Goal: Check status: Check status

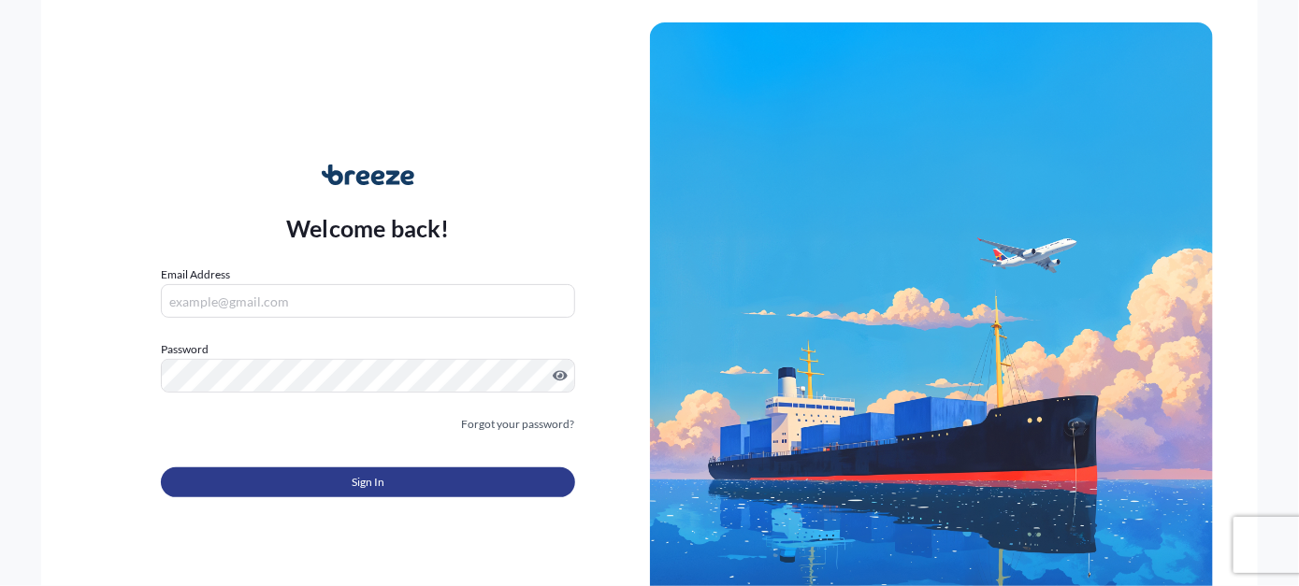
type input "[EMAIL_ADDRESS][PERSON_NAME][DOMAIN_NAME]"
click at [367, 484] on span "Sign In" at bounding box center [368, 482] width 33 height 19
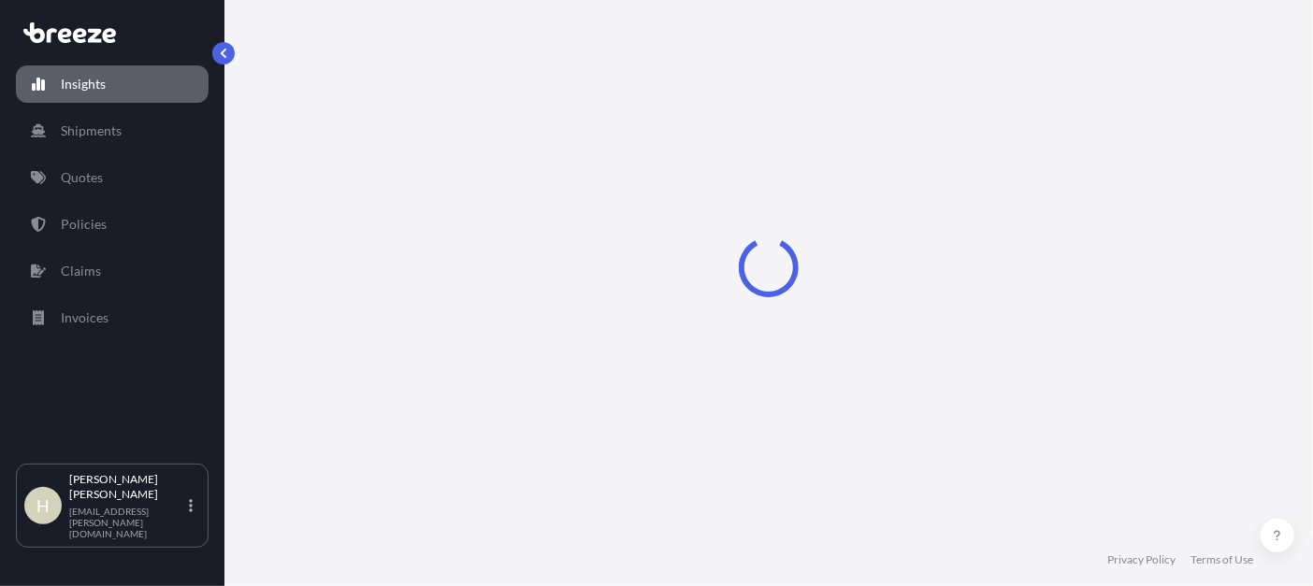
select select "2025"
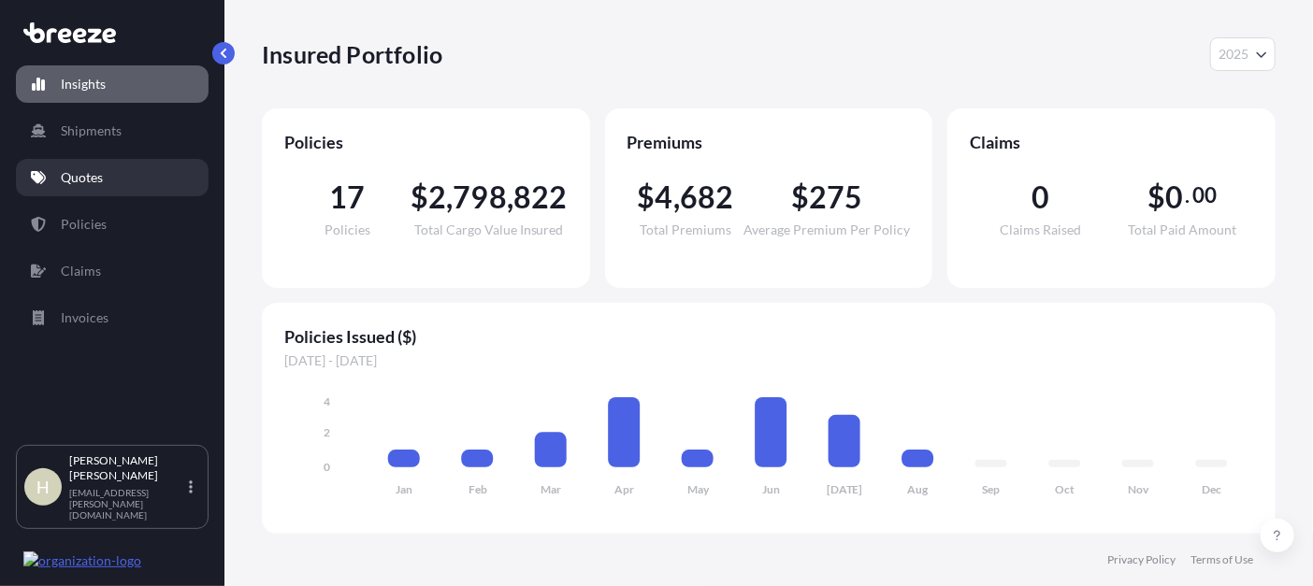
click at [90, 180] on p "Quotes" at bounding box center [82, 177] width 42 height 19
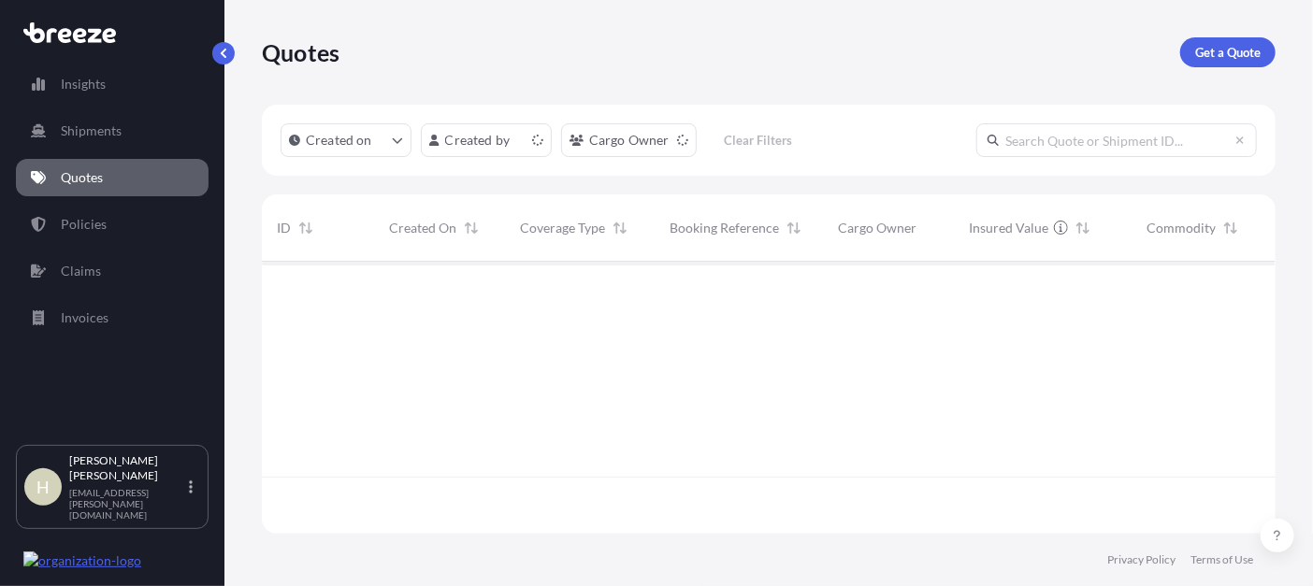
scroll to position [267, 999]
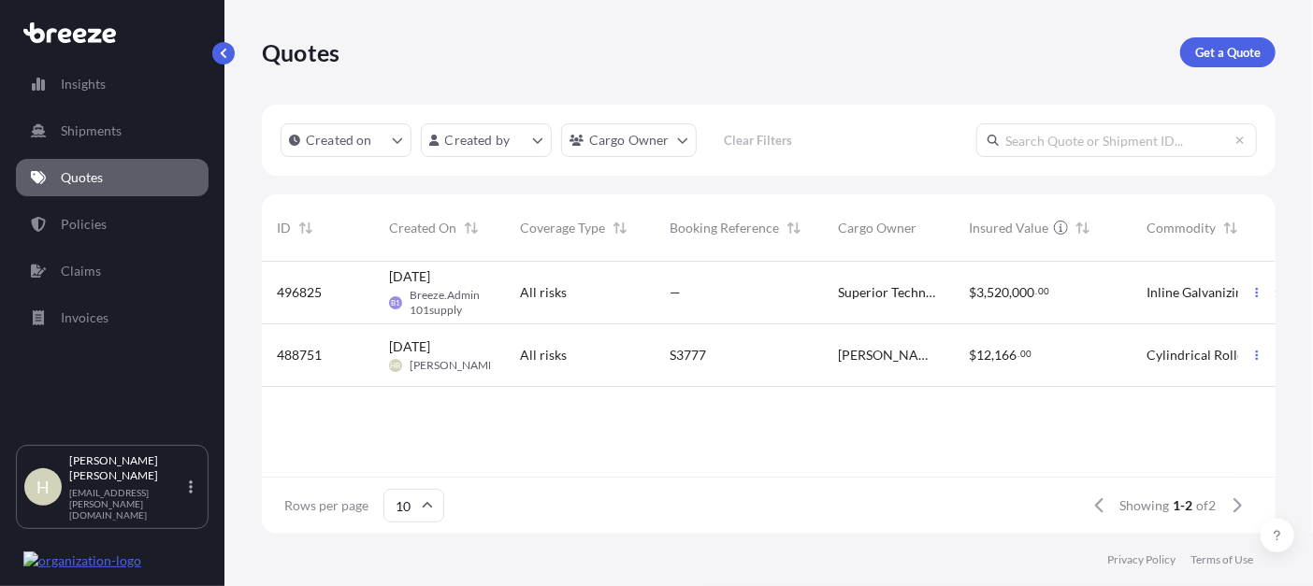
click at [1186, 357] on span "Cylindrical Roller and Tapered Roller Bearing for Wind Turbines" at bounding box center [1224, 355] width 157 height 19
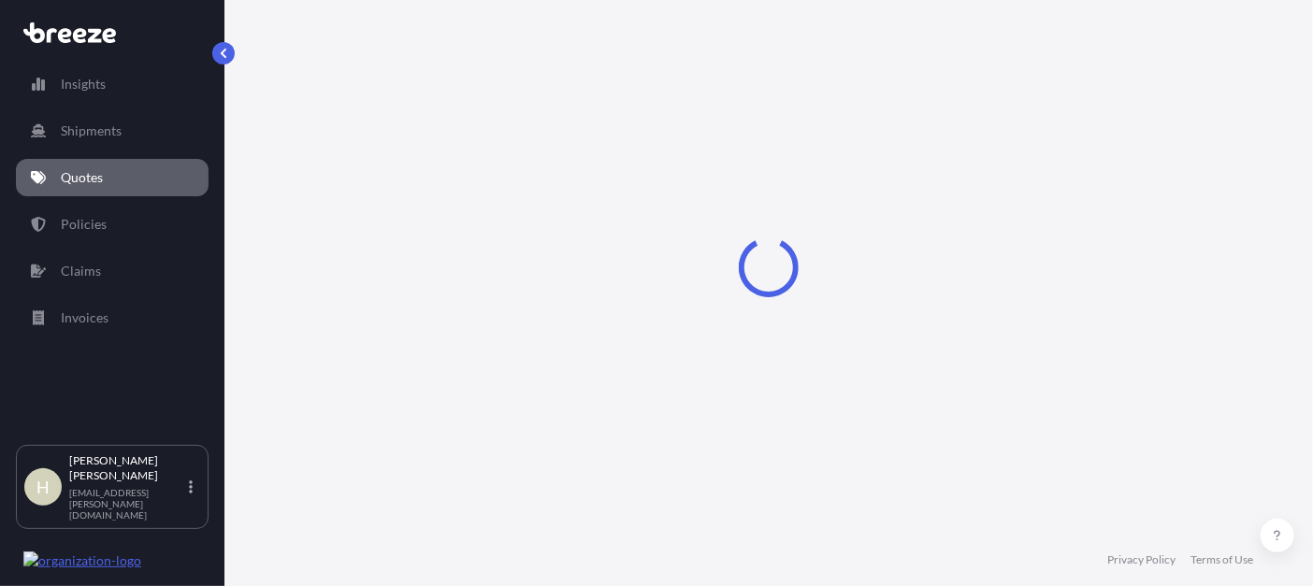
select select "Road"
select select "Air"
select select "1"
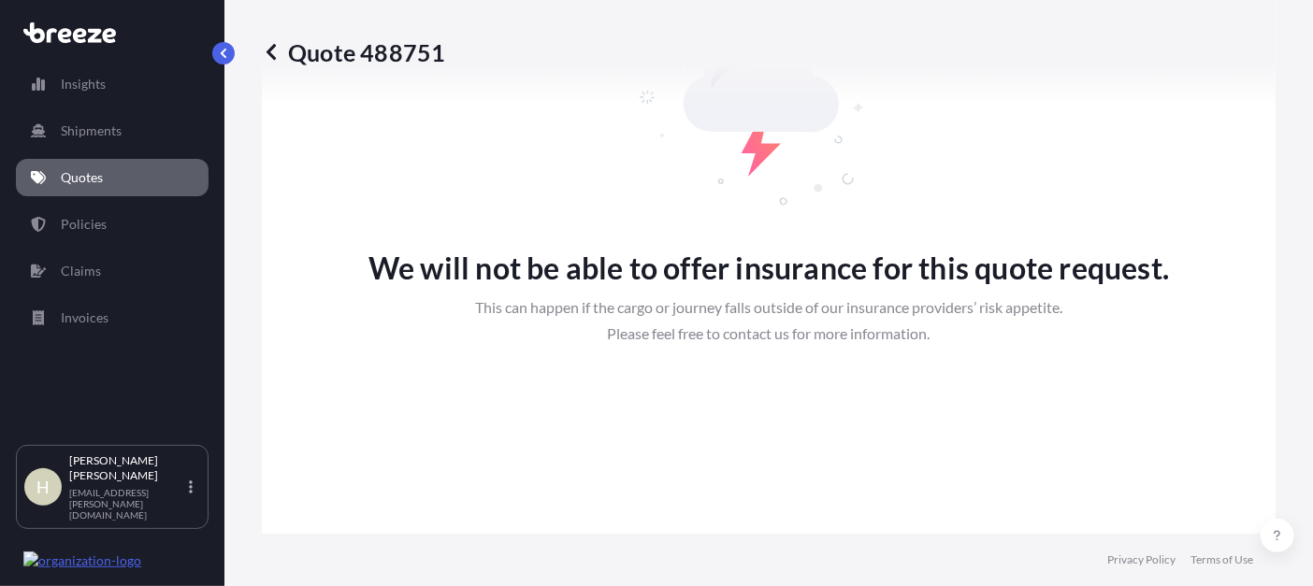
scroll to position [1196, 0]
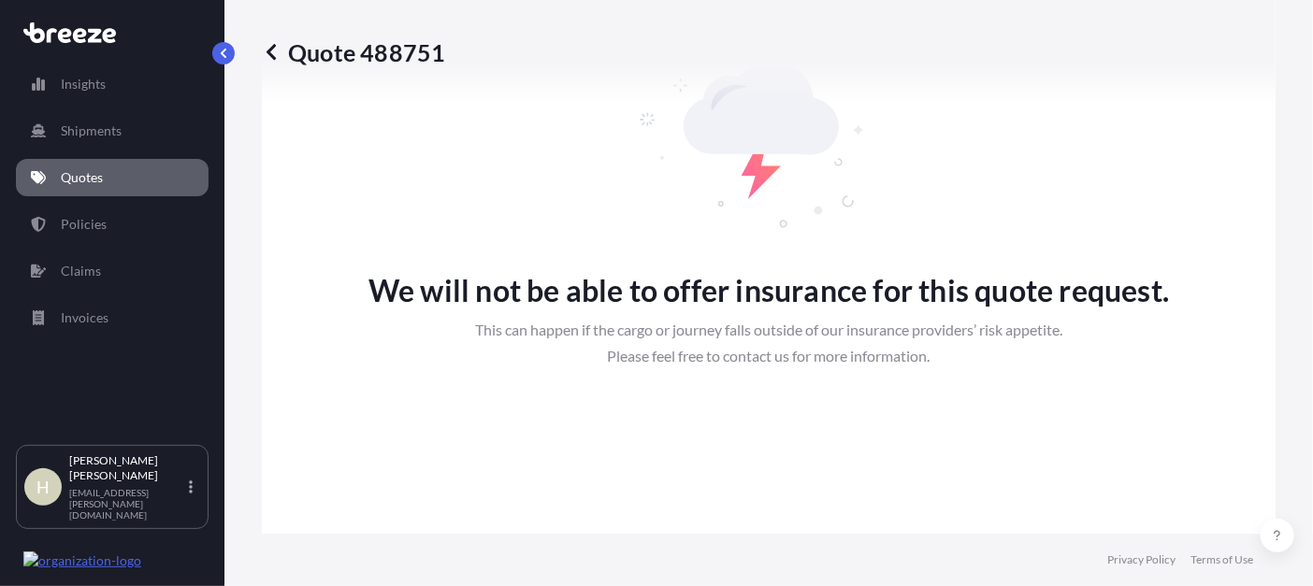
click at [270, 52] on icon at bounding box center [271, 52] width 19 height 19
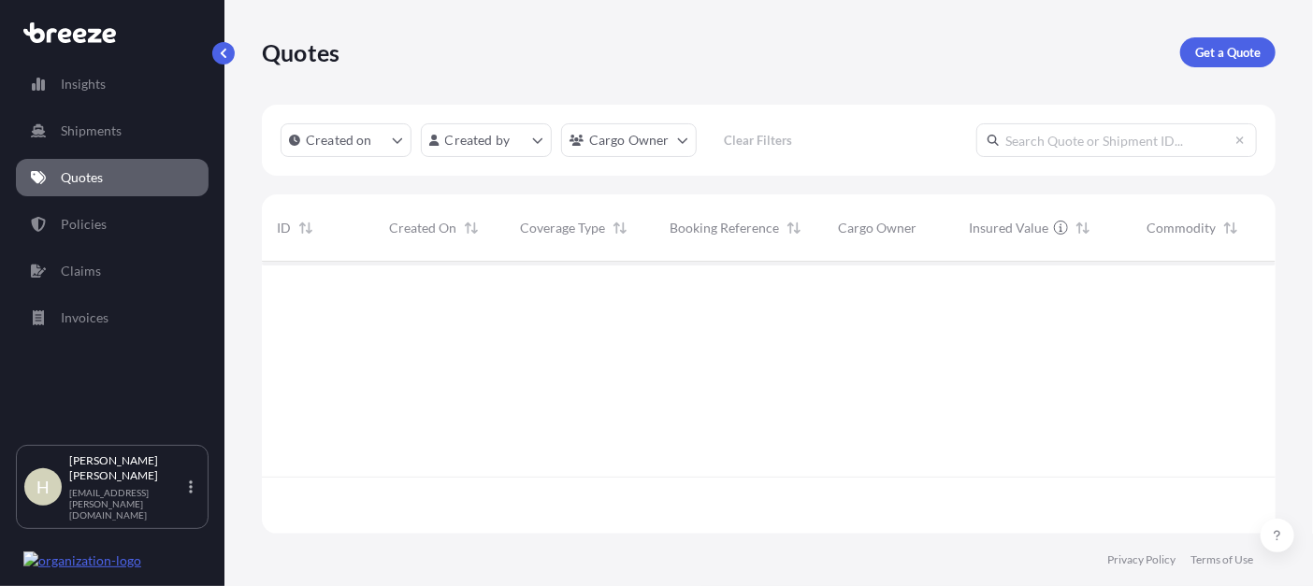
scroll to position [267, 999]
click at [270, 52] on p "Quotes" at bounding box center [301, 52] width 78 height 30
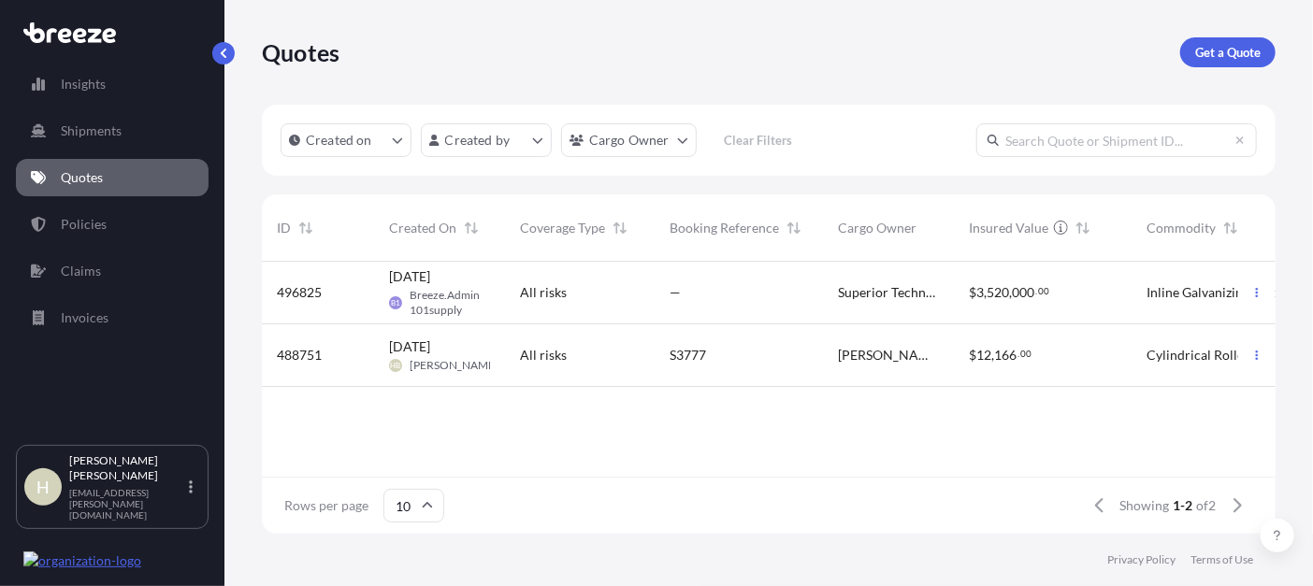
click at [430, 284] on span "[DATE]" at bounding box center [409, 276] width 41 height 19
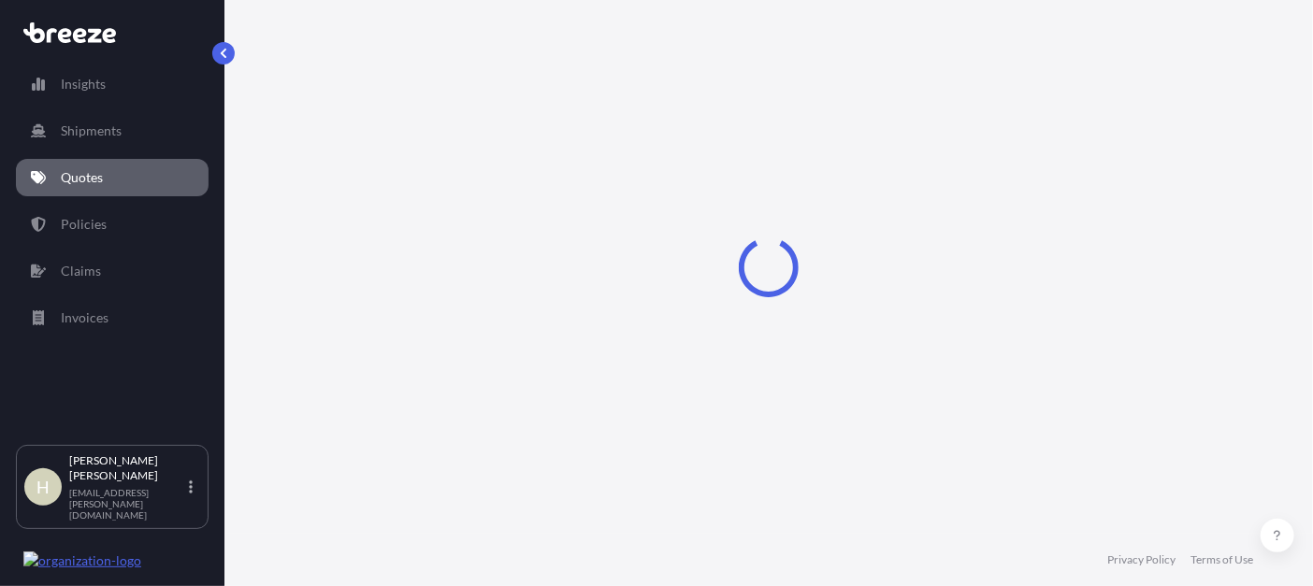
select select "Road"
select select "Sea"
select select "2"
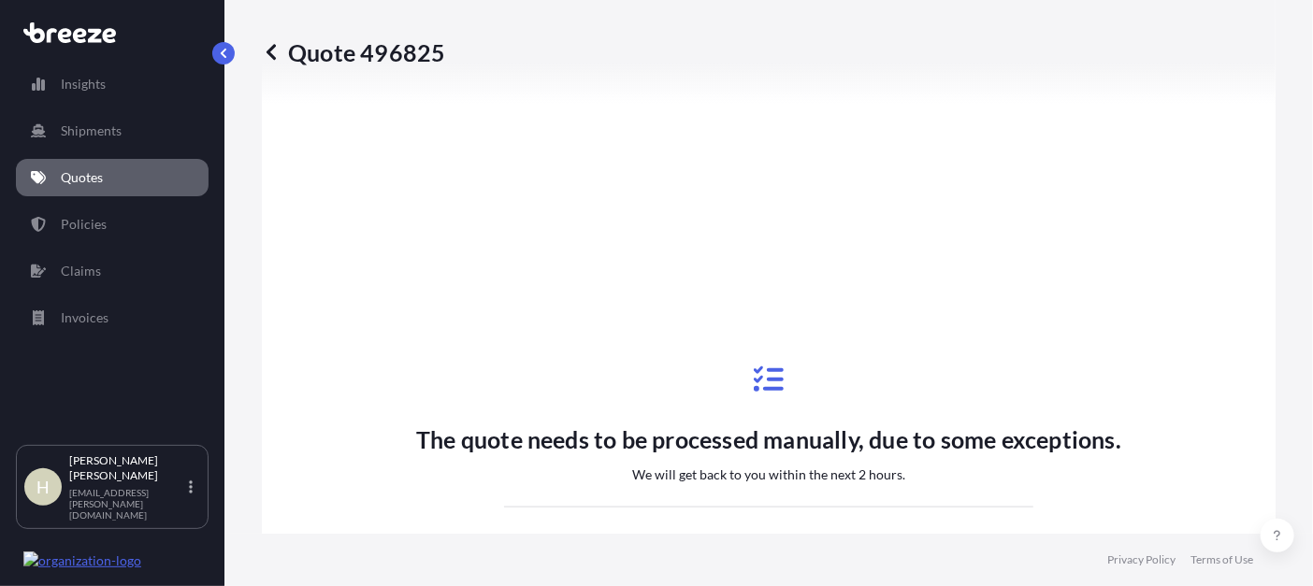
scroll to position [721, 0]
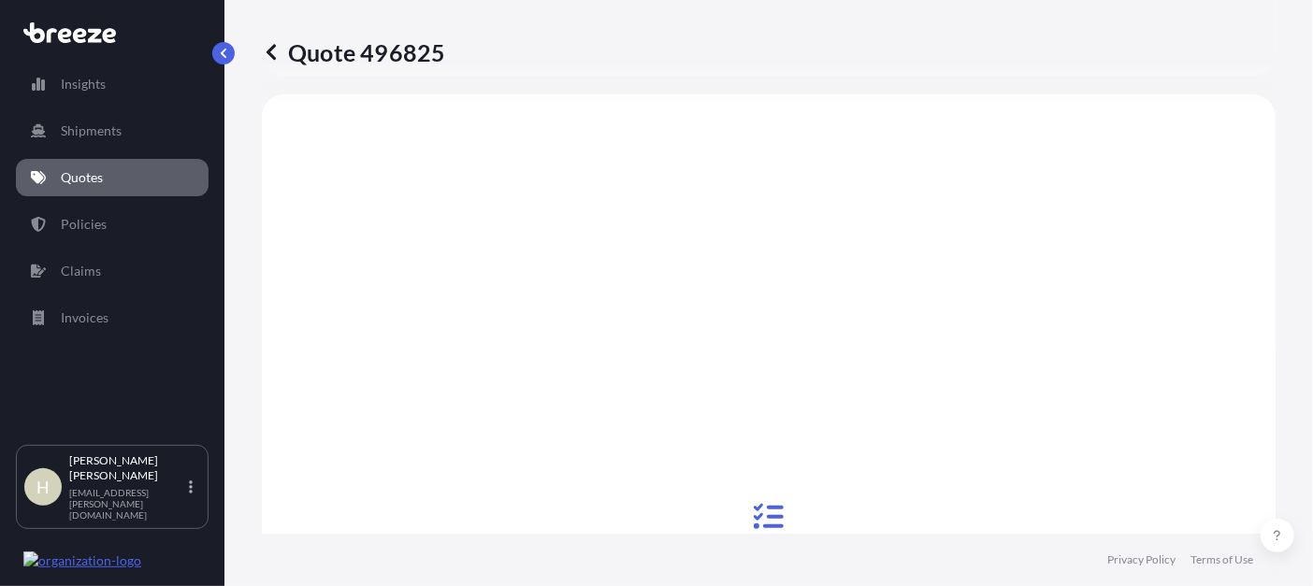
click at [273, 49] on icon at bounding box center [271, 52] width 19 height 19
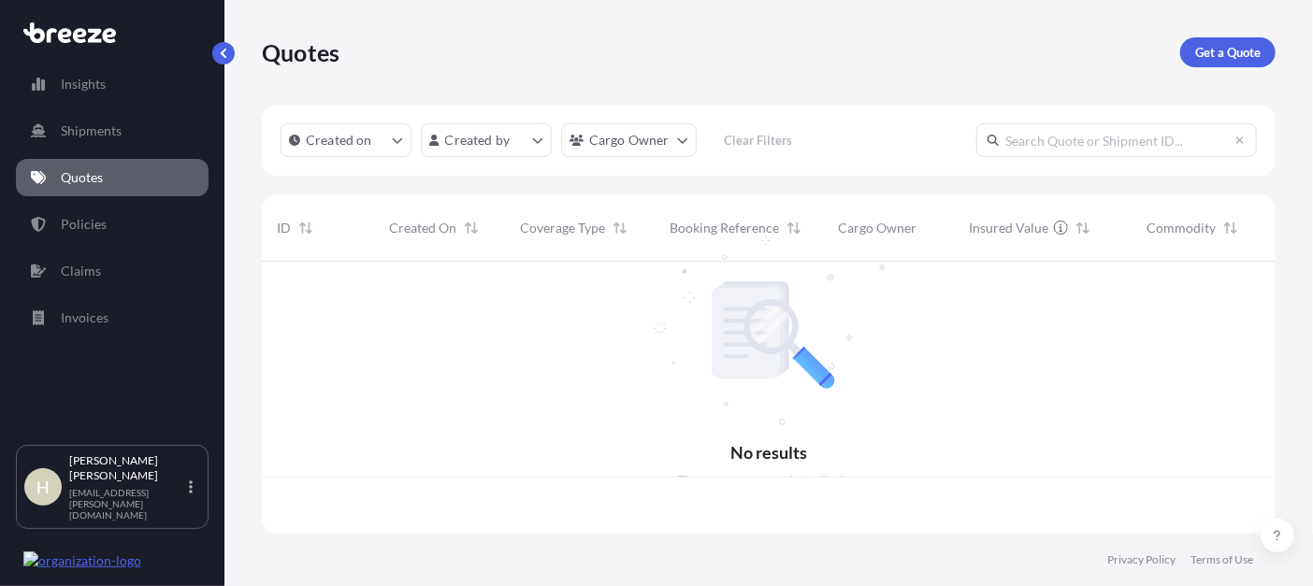
scroll to position [267, 999]
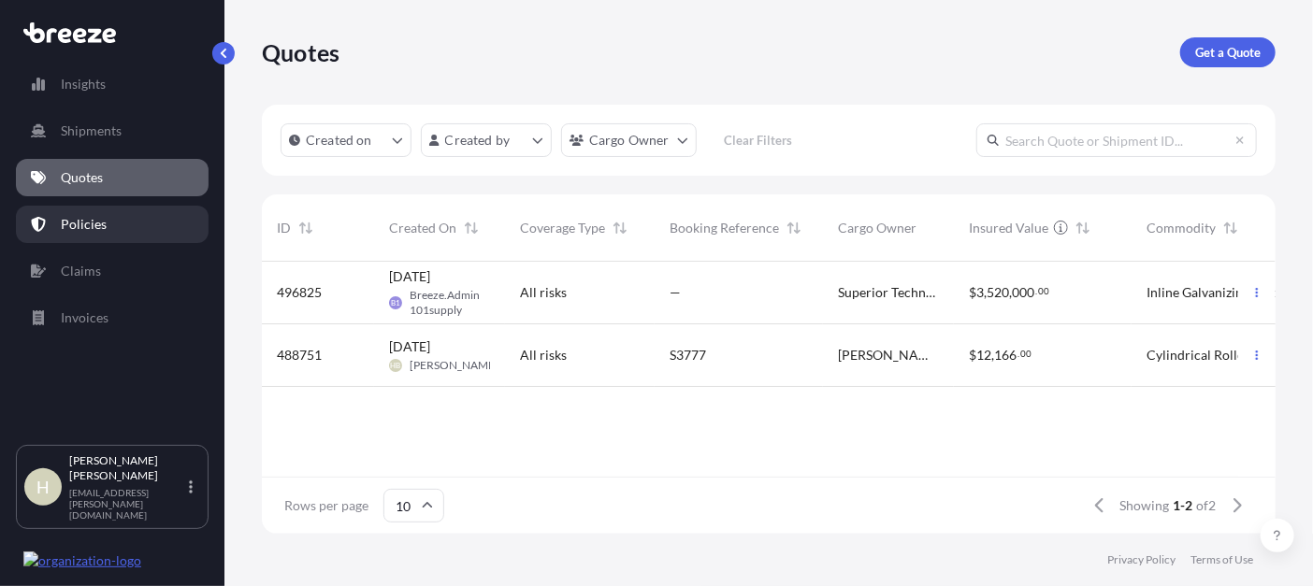
click at [75, 223] on p "Policies" at bounding box center [84, 224] width 46 height 19
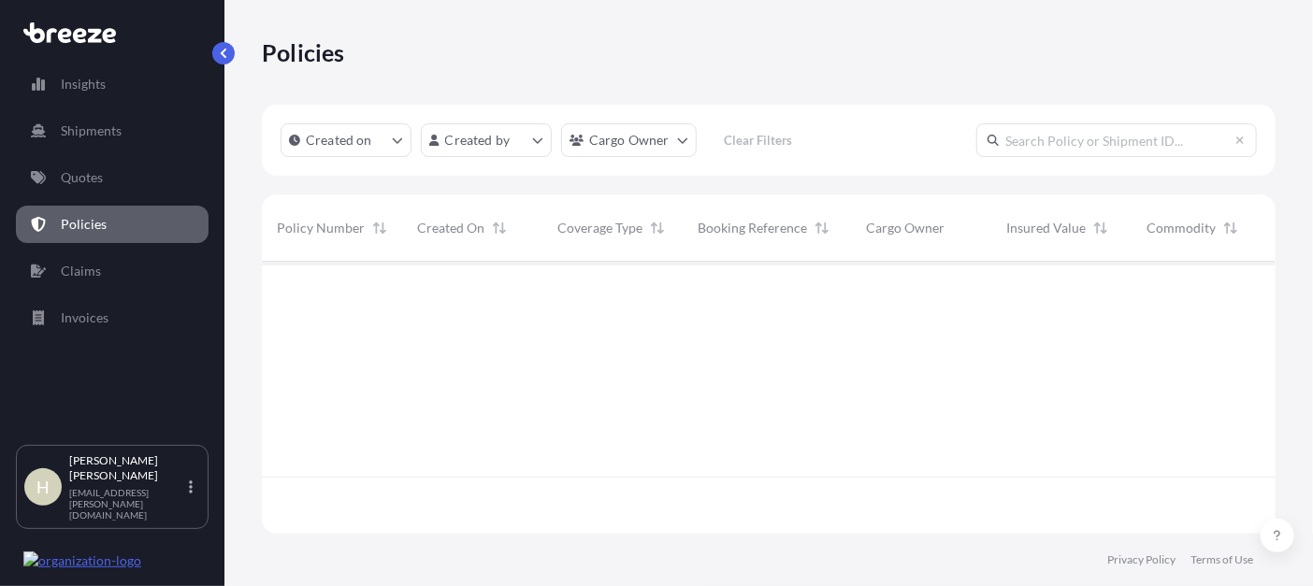
scroll to position [267, 999]
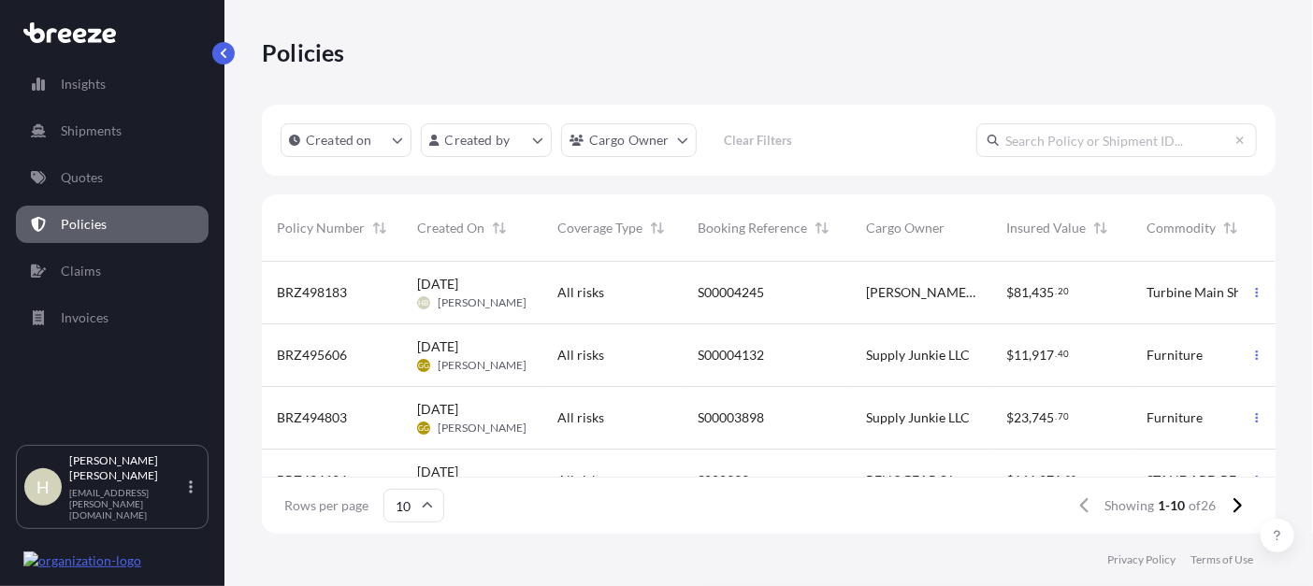
click at [492, 293] on span "[DATE] HB [PERSON_NAME]" at bounding box center [471, 293] width 109 height 36
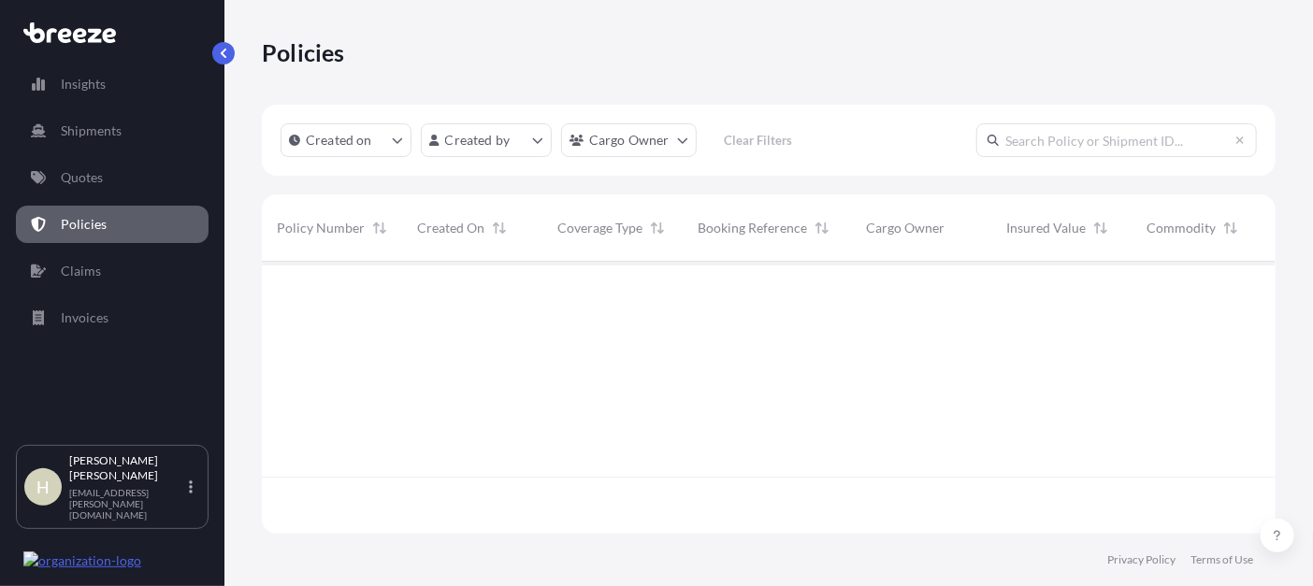
scroll to position [267, 999]
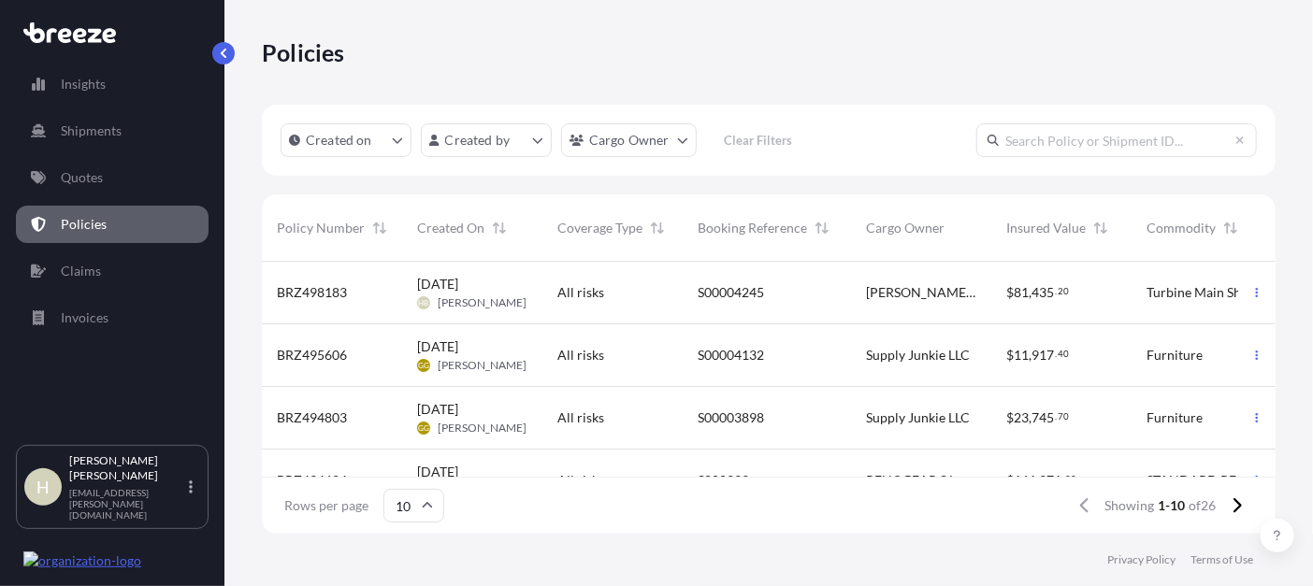
click at [833, 424] on div "S00003898" at bounding box center [766, 418] width 138 height 19
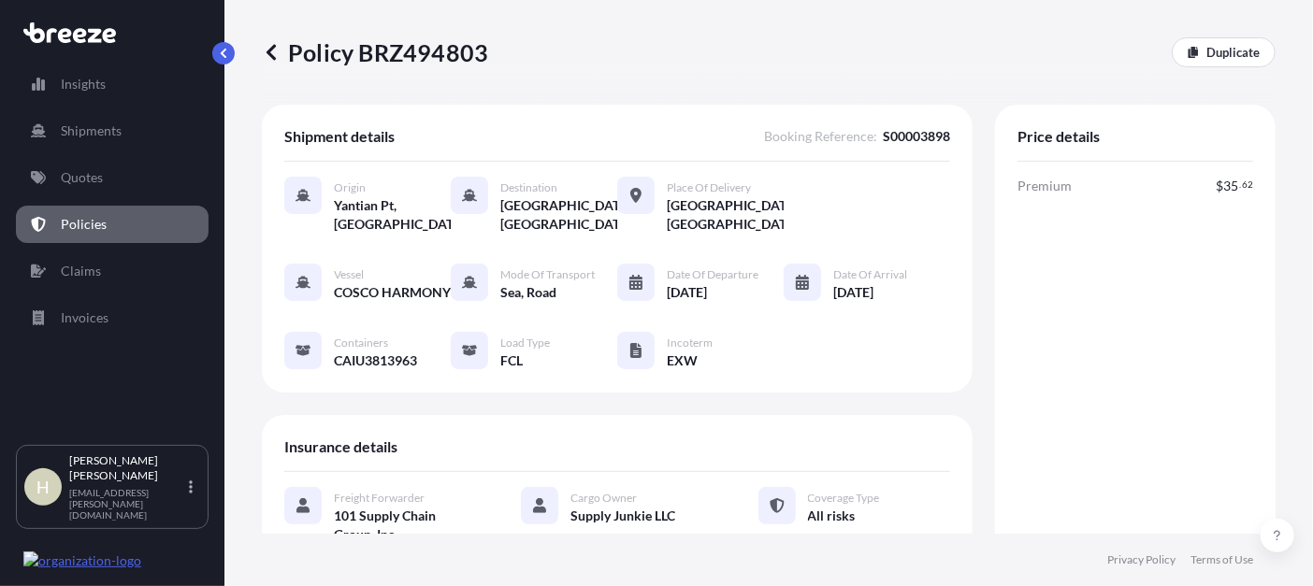
click at [270, 47] on icon at bounding box center [271, 52] width 19 height 19
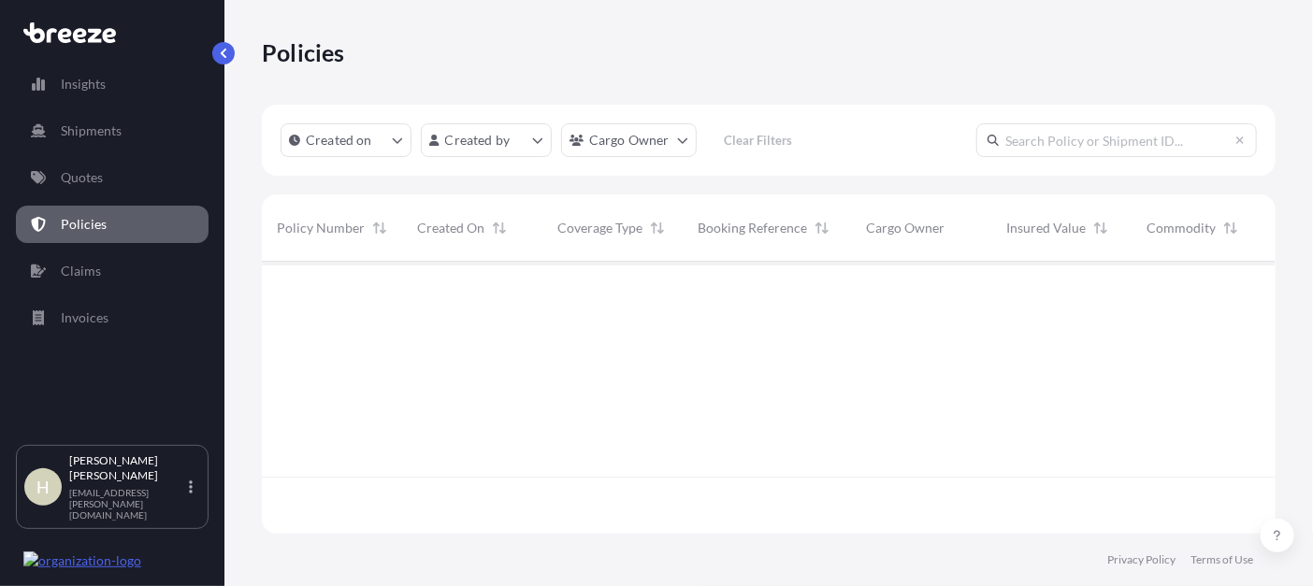
scroll to position [267, 999]
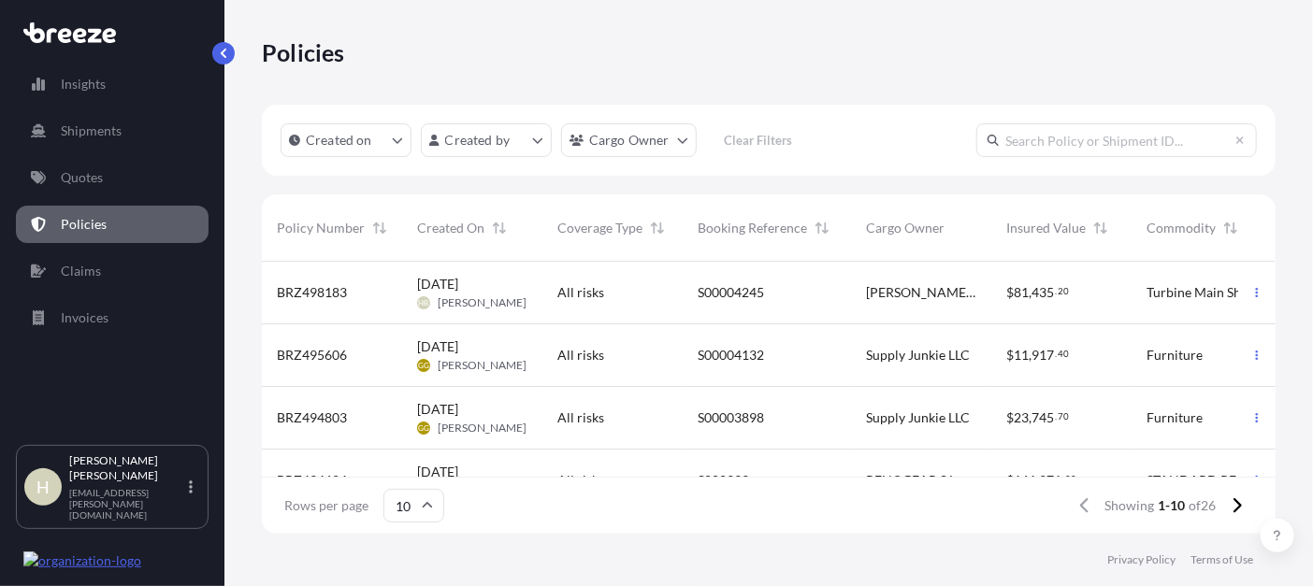
click at [819, 366] on div "S00004132" at bounding box center [766, 355] width 168 height 63
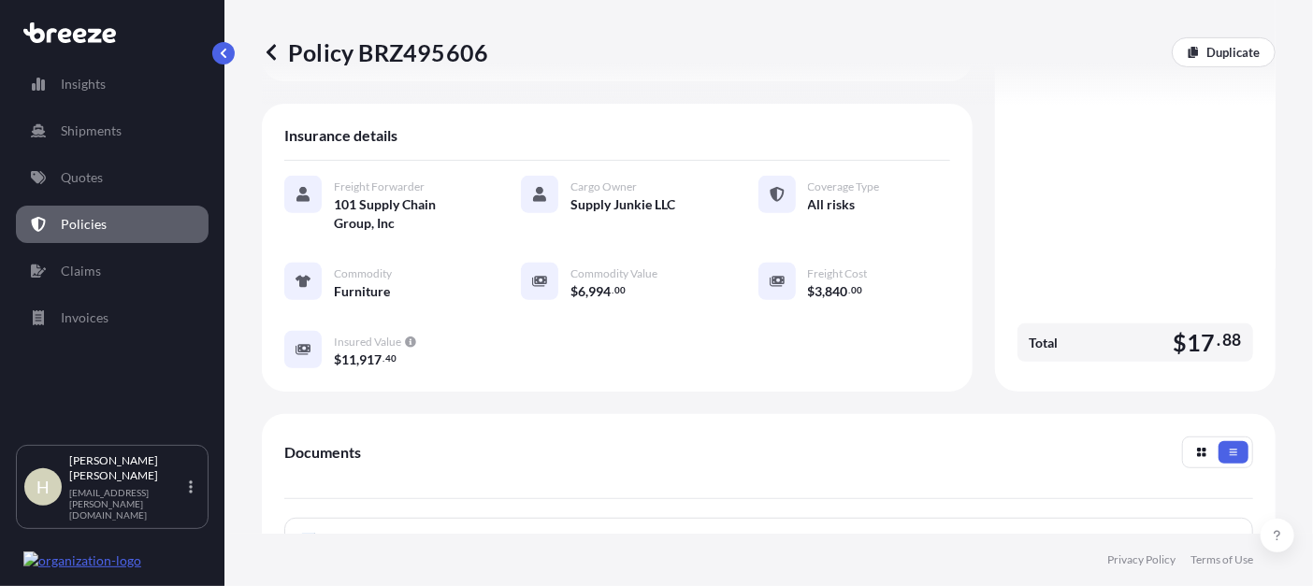
scroll to position [467, 0]
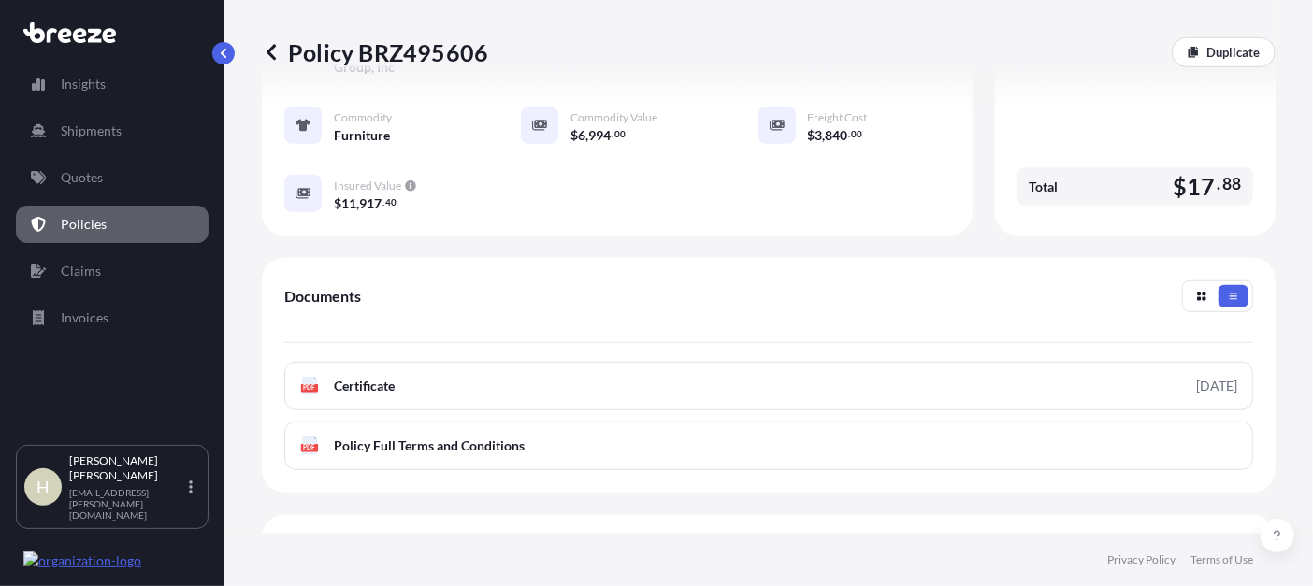
click at [276, 49] on icon at bounding box center [271, 52] width 19 height 19
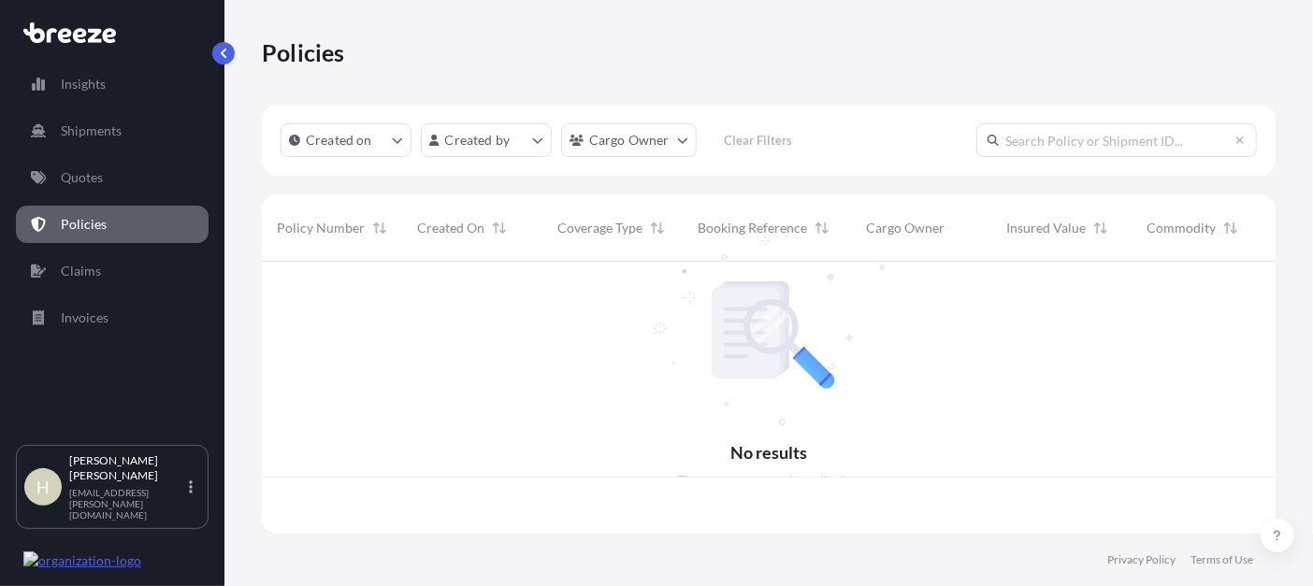
scroll to position [267, 999]
